Goal: Navigation & Orientation: Find specific page/section

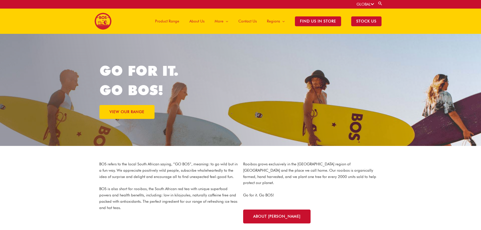
click at [176, 18] on span "Product Range" at bounding box center [167, 21] width 24 height 15
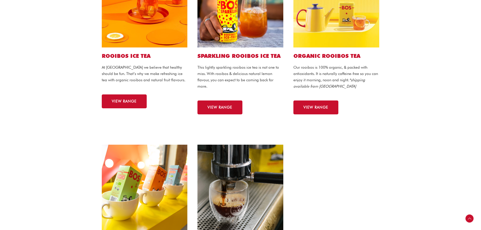
scroll to position [76, 0]
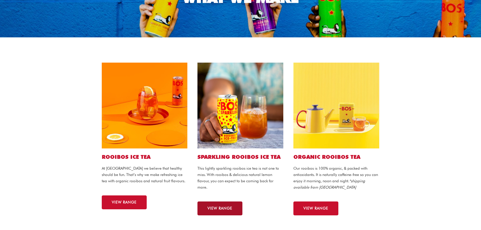
click at [228, 205] on link "VIEW RANGE" at bounding box center [219, 208] width 45 height 14
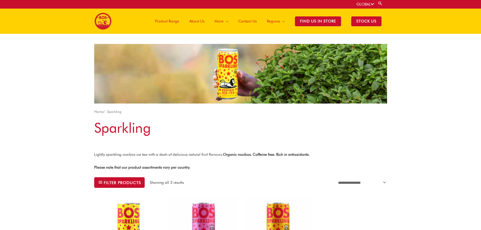
click at [172, 23] on span "Product Range" at bounding box center [167, 21] width 24 height 15
